Goal: Find specific page/section: Find specific page/section

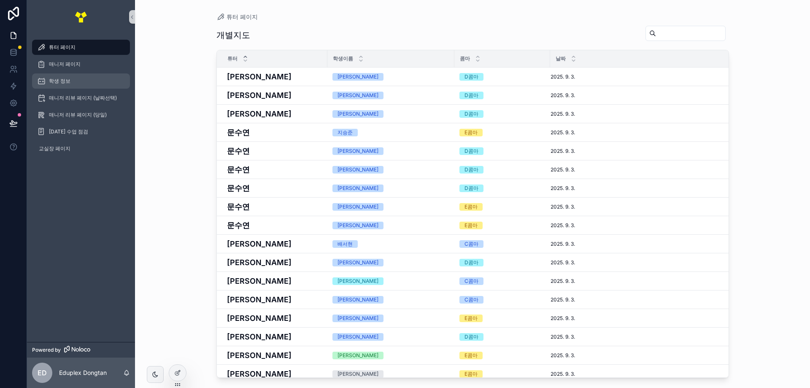
click at [58, 79] on span "학생 정보" at bounding box center [60, 81] width 22 height 7
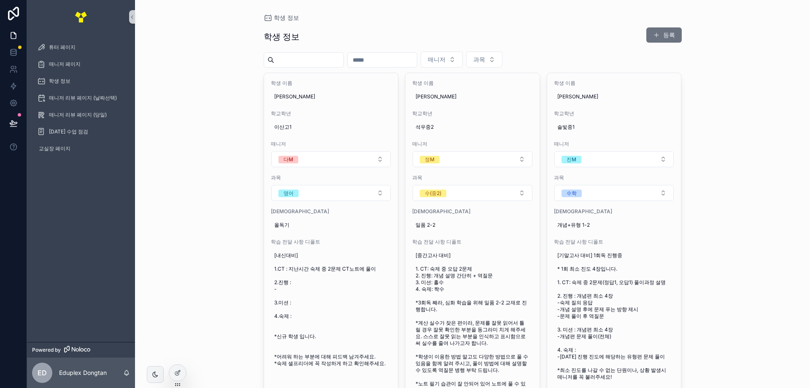
click at [417, 58] on input "scrollable content" at bounding box center [382, 60] width 69 height 12
type input "***"
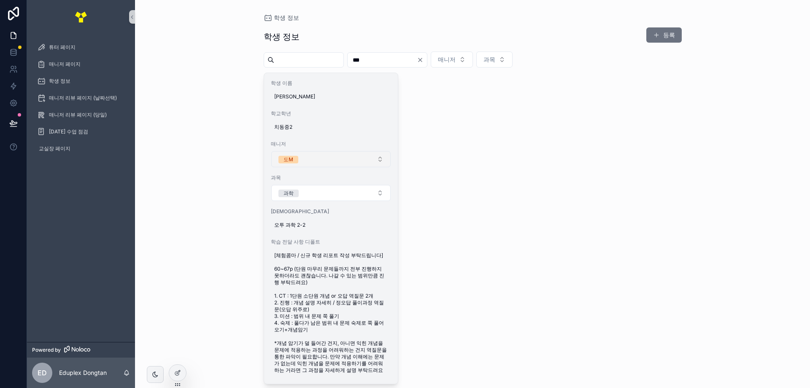
click at [317, 157] on button "도M" at bounding box center [331, 159] width 120 height 16
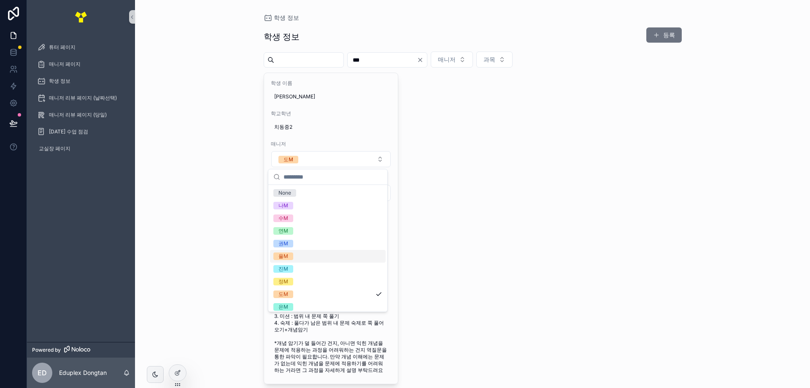
click at [311, 258] on div "율M" at bounding box center [328, 256] width 116 height 13
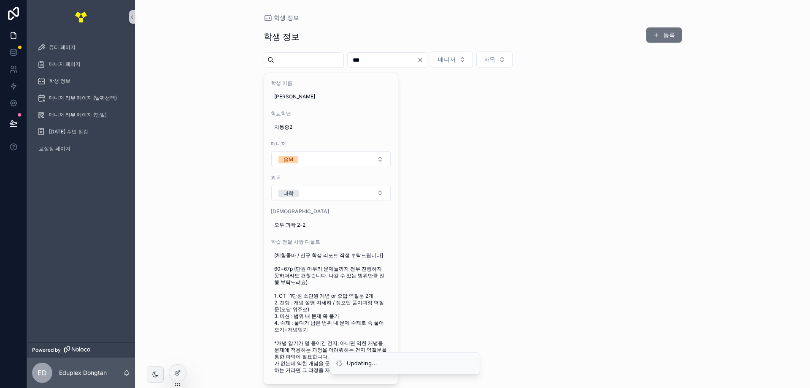
click at [217, 233] on div "학생 정보 학생 정보 등록 *** 매니저 과목 학생 이름 [PERSON_NAME] 학교[PERSON_NAME] 치[PERSON_NAME]2 매…" at bounding box center [472, 194] width 675 height 388
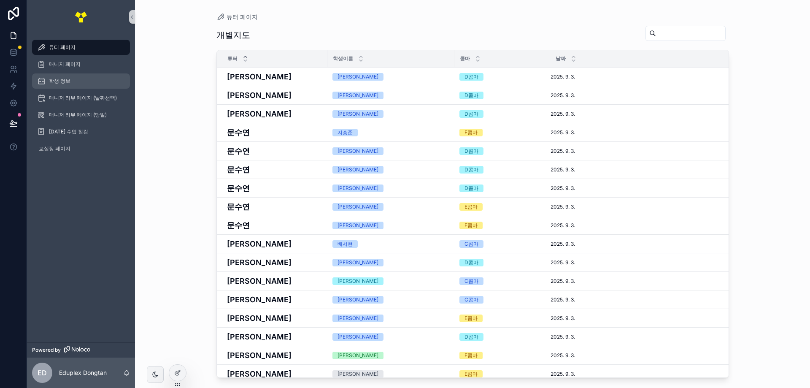
click at [76, 84] on div "학생 정보" at bounding box center [81, 81] width 88 height 14
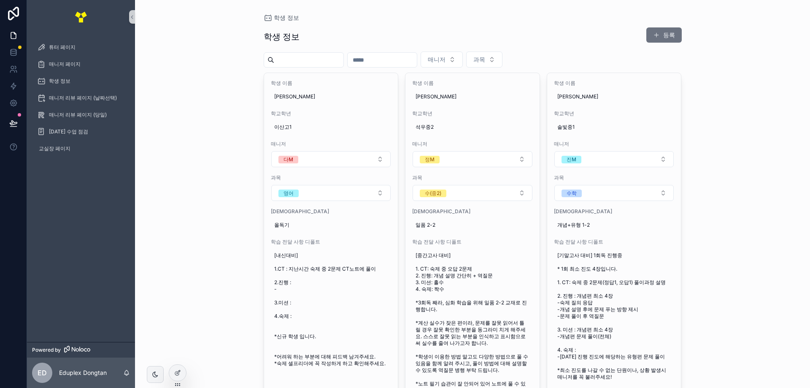
click at [415, 62] on input "scrollable content" at bounding box center [382, 60] width 69 height 12
type input "***"
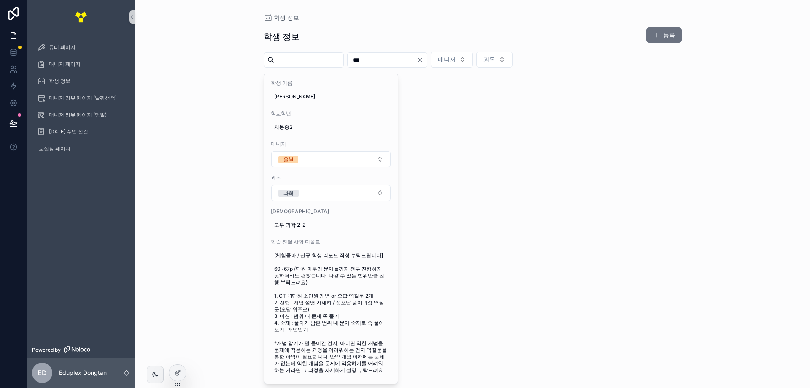
click at [171, 242] on div "학생 정보 학생 정보 등록 *** 매니저 과목 학생 이름 [PERSON_NAME] 학교[PERSON_NAME] 치[PERSON_NAME]2 매…" at bounding box center [472, 194] width 675 height 388
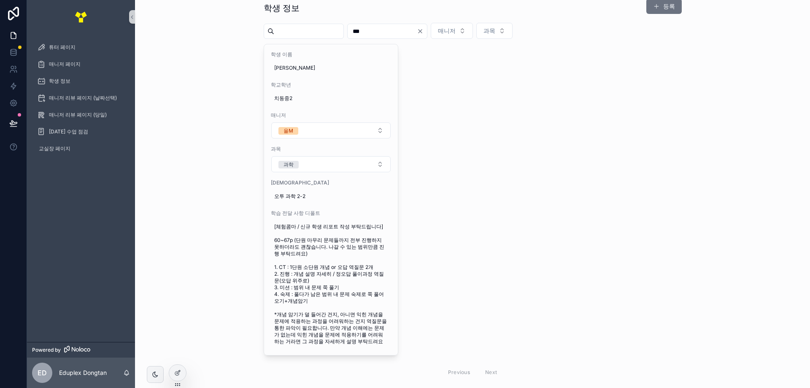
scroll to position [42, 0]
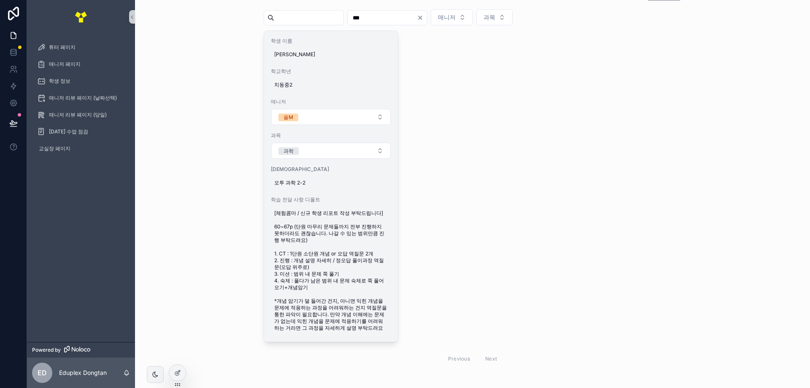
click at [352, 233] on span "[체험콤마 / 신규 학생 리포트 작성 부탁드립니다] 60~67p (단원 마무리 문제들까지 전부 진행하지 못하더라도 괜찮습니다. 나갈 수 있는 …" at bounding box center [331, 271] width 114 height 122
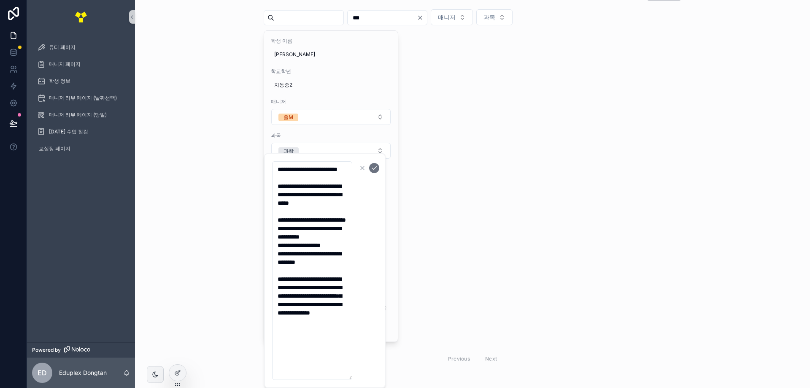
scroll to position [0, 0]
click at [589, 249] on div "학생 이름 김라희 학교학년 치동중2 매니저 율M 과목 과학 교재 오투 과학 2-2 학습 전달 사항 디폴트 [체험콤마 / 신규 학생 리포트 작성…" at bounding box center [473, 199] width 418 height 338
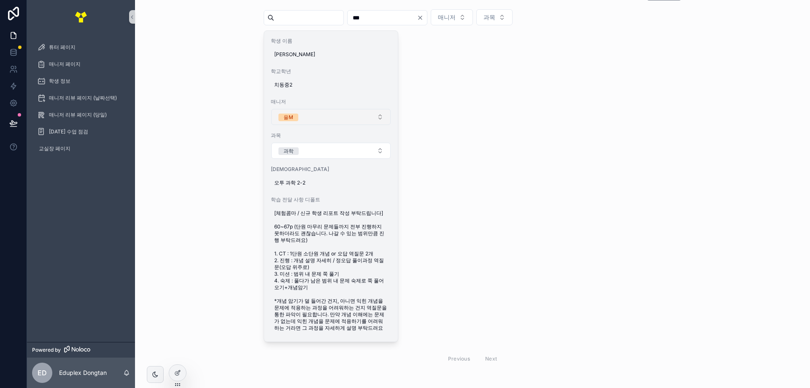
click at [371, 114] on button "율M" at bounding box center [331, 117] width 120 height 16
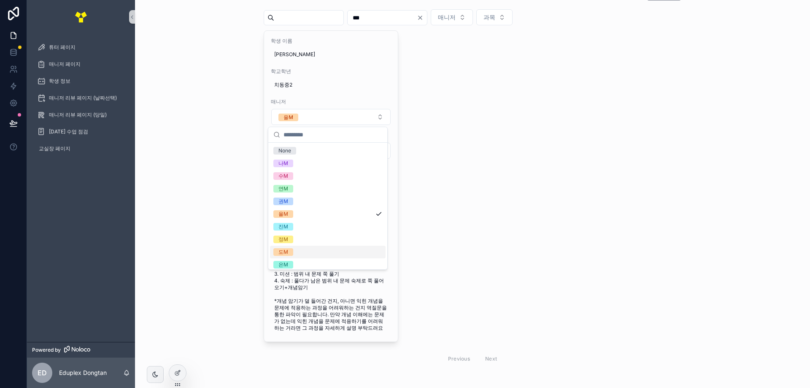
click at [292, 251] on span "도M" at bounding box center [284, 252] width 20 height 8
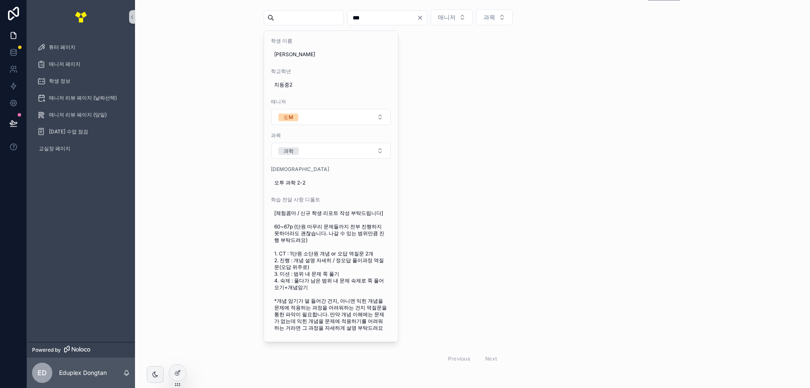
click at [471, 222] on div "학생 이름 김라희 학교학년 치동중2 매니저 도M 과목 과학 교재 오투 과학 2-2 학습 전달 사항 디폴트 [체험콤마 / 신규 학생 리포트 작성…" at bounding box center [473, 199] width 418 height 338
click at [458, 195] on div "학생 이름 김라희 학교학년 치동중2 매니저 도M 과목 과학 교재 오투 과학 2-2 학습 전달 사항 디폴트 [체험콤마 / 신규 학생 리포트 작성…" at bounding box center [473, 199] width 418 height 338
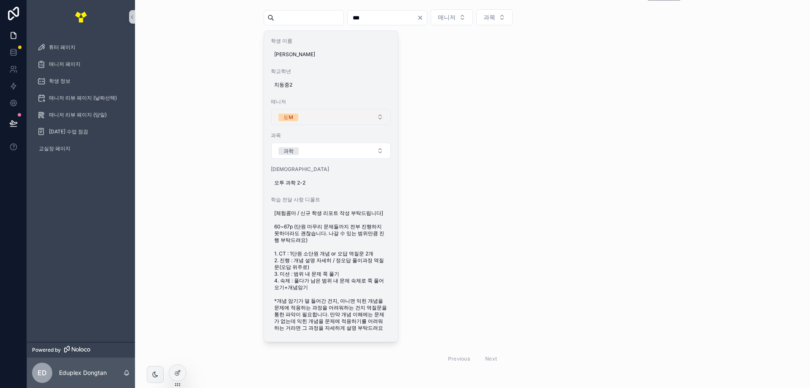
click at [348, 113] on button "도M" at bounding box center [331, 117] width 120 height 16
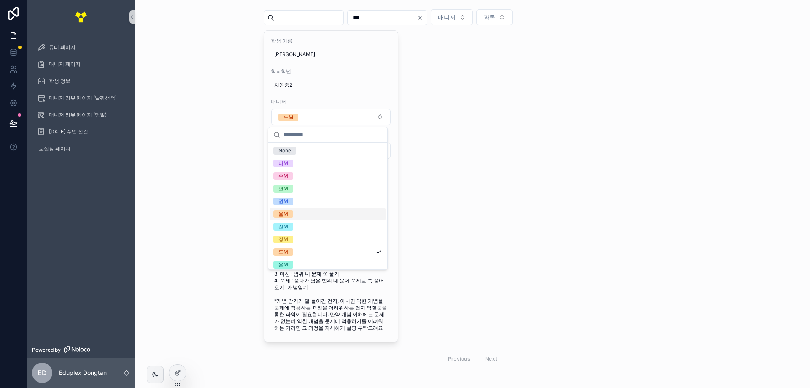
click at [317, 214] on div "율M" at bounding box center [328, 214] width 116 height 13
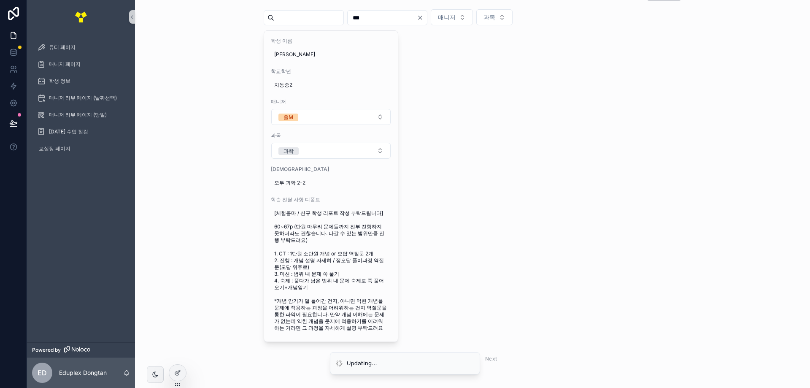
click at [507, 217] on div "학생 이름 김라희 학교학년 치동중2 매니저 율M 과목 과학 교재 오투 과학 2-2 학습 전달 사항 디폴트 [체험콤마 / 신규 학생 리포트 작성…" at bounding box center [473, 199] width 418 height 338
